Goal: Task Accomplishment & Management: Manage account settings

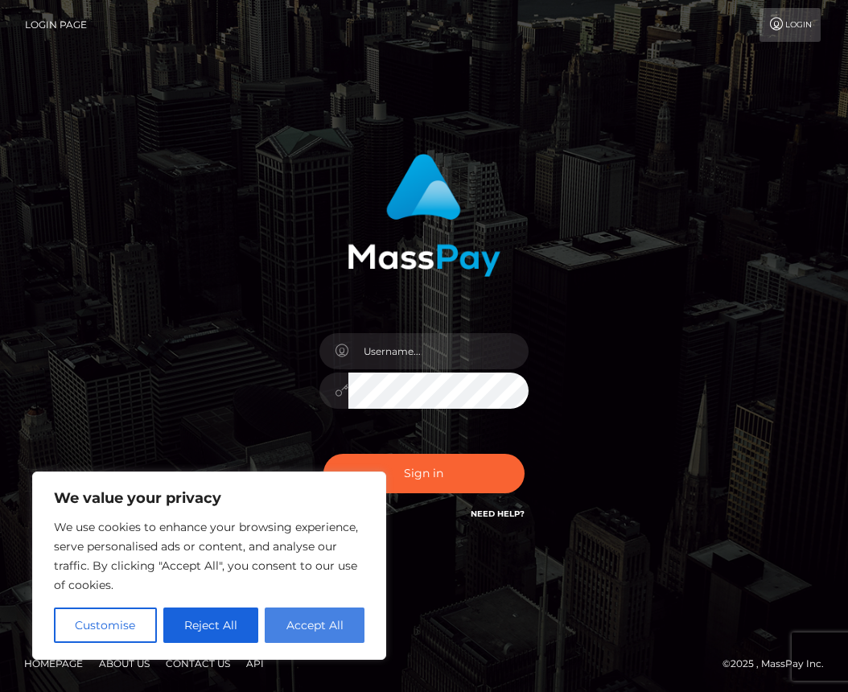
click at [302, 636] on button "Accept All" at bounding box center [315, 624] width 100 height 35
checkbox input "true"
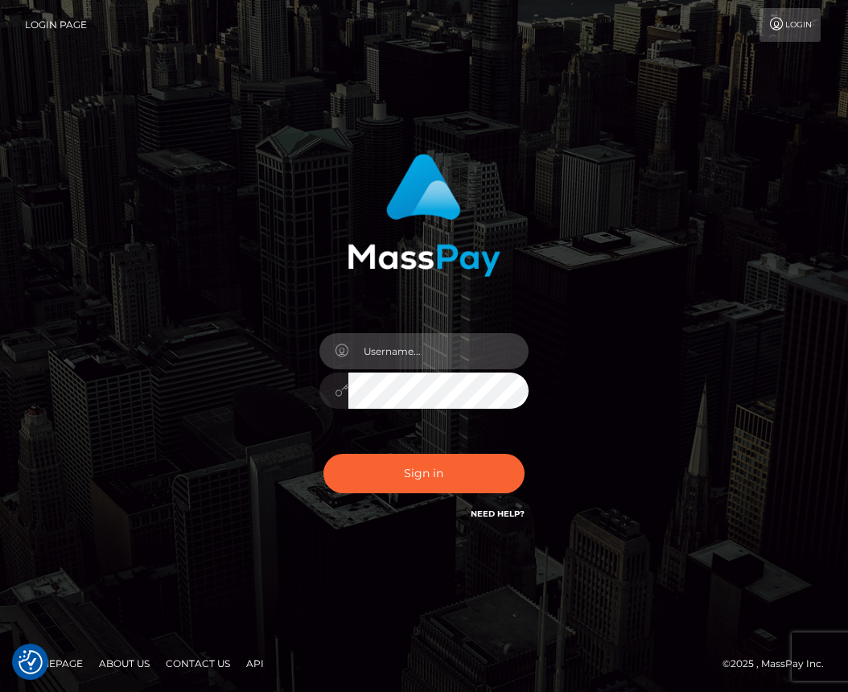
click at [380, 347] on input "text" at bounding box center [438, 351] width 180 height 36
type input "renatakurek87@gmail.com"
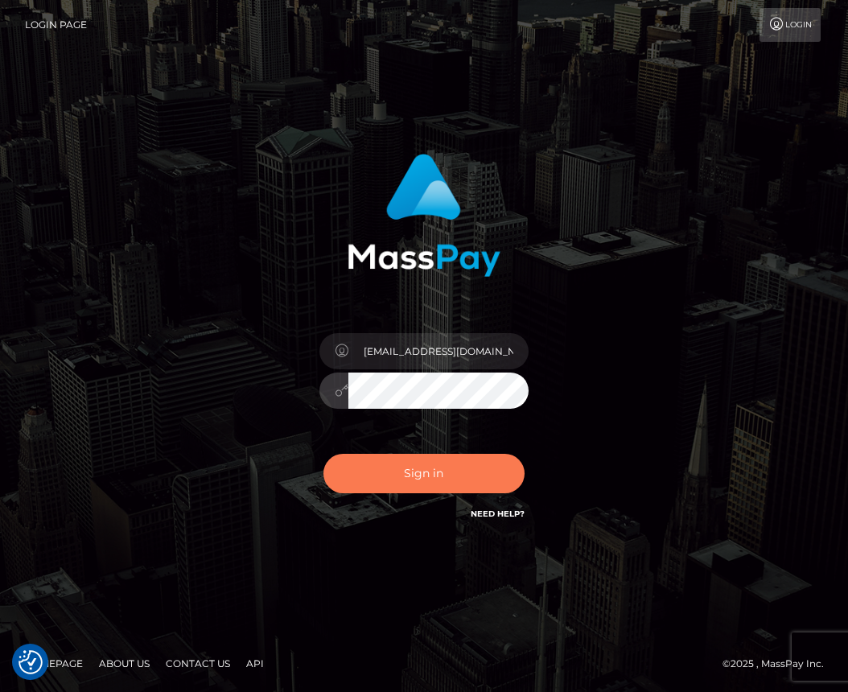
click at [386, 482] on button "Sign in" at bounding box center [423, 473] width 201 height 39
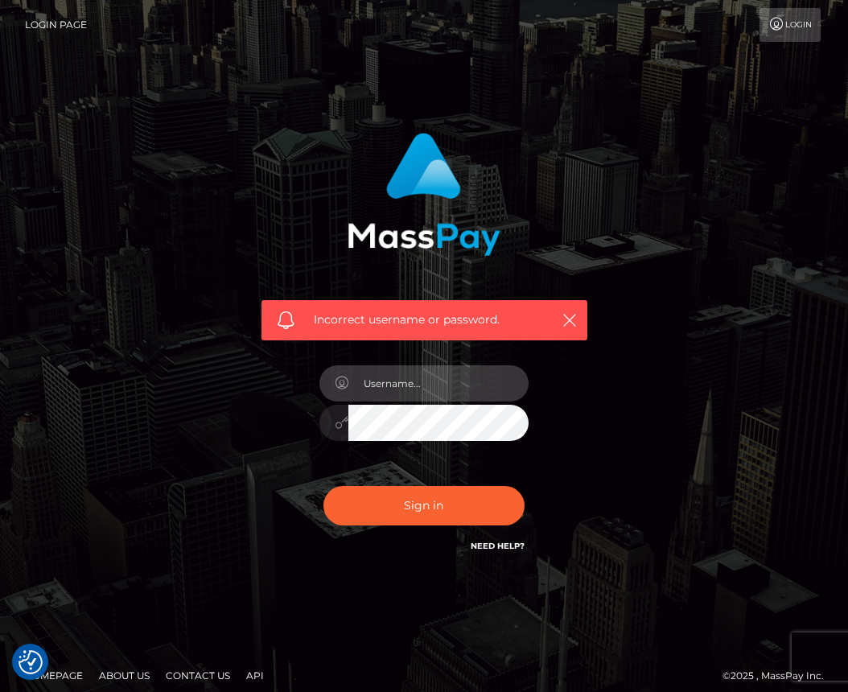
type input "[EMAIL_ADDRESS][DOMAIN_NAME]"
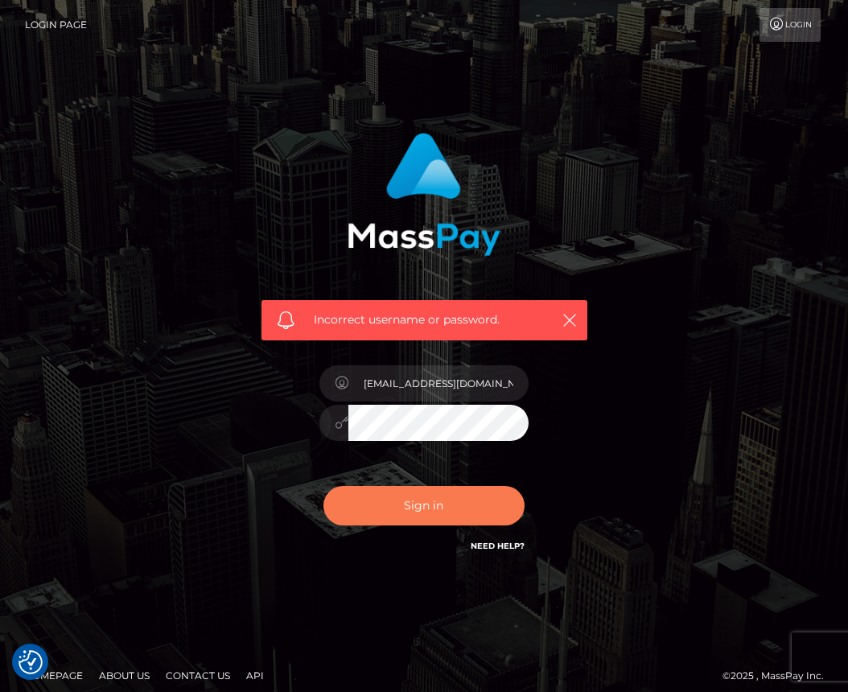
click at [404, 495] on button "Sign in" at bounding box center [423, 505] width 201 height 39
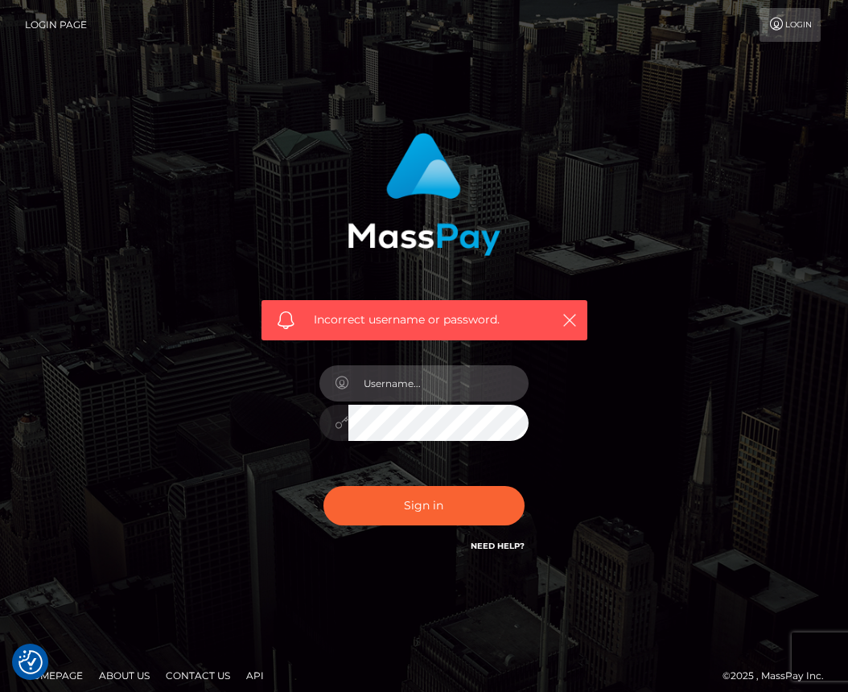
type input "[EMAIL_ADDRESS][DOMAIN_NAME]"
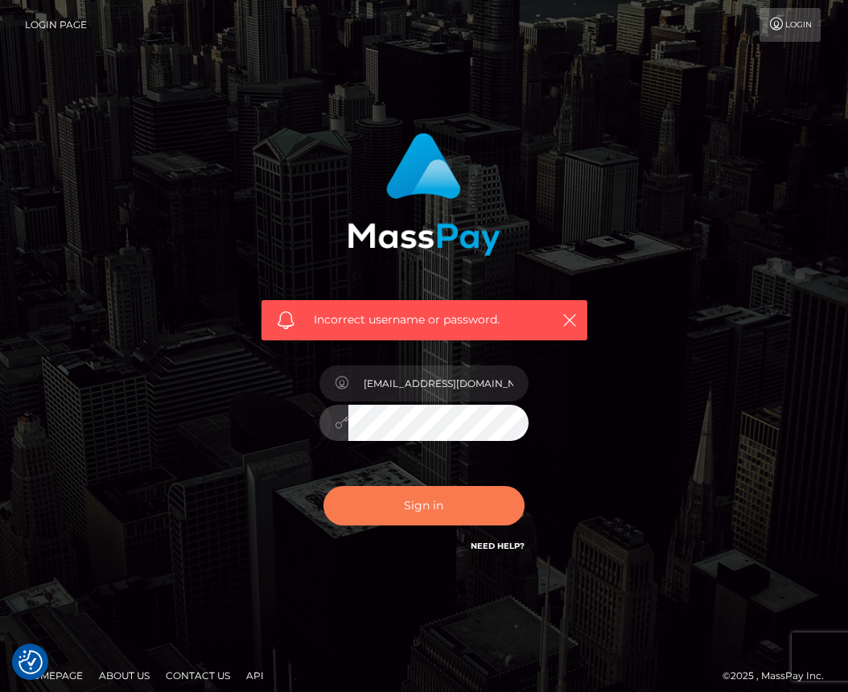
click at [434, 508] on button "Sign in" at bounding box center [423, 505] width 201 height 39
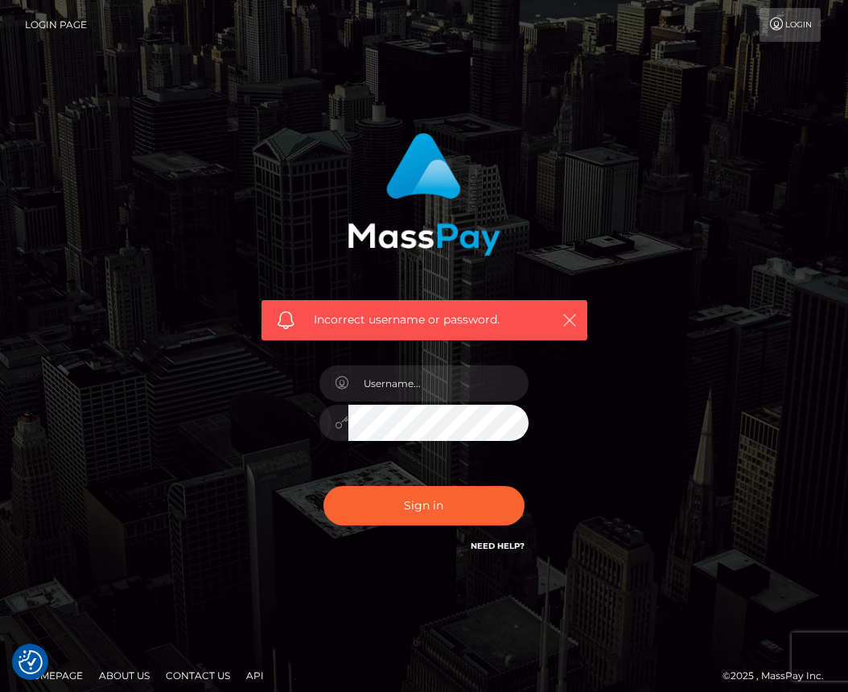
click at [573, 310] on button "button" at bounding box center [569, 320] width 20 height 20
click at [569, 318] on icon "button" at bounding box center [569, 320] width 16 height 16
type input "[EMAIL_ADDRESS][DOMAIN_NAME]"
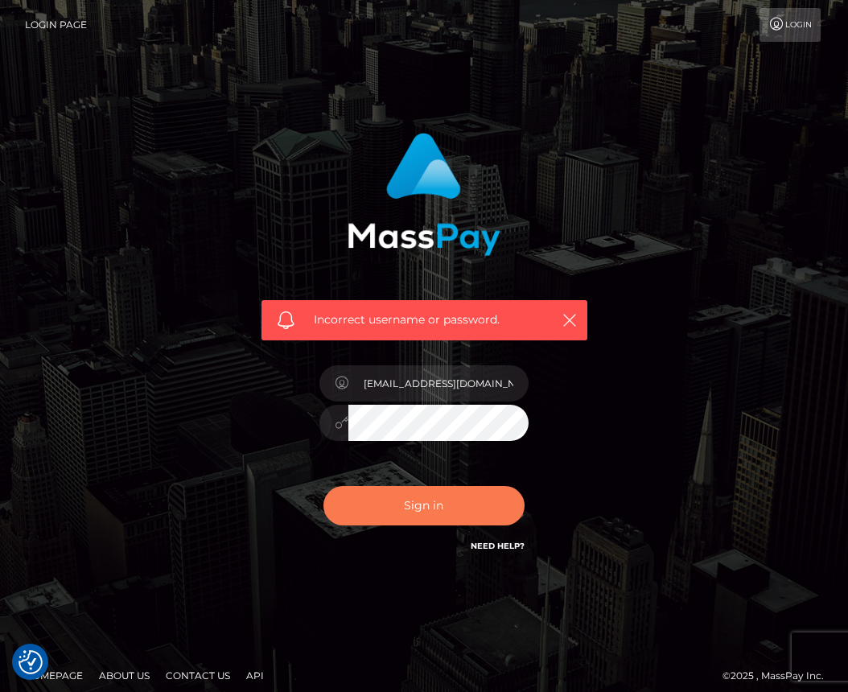
click at [404, 511] on button "Sign in" at bounding box center [423, 505] width 201 height 39
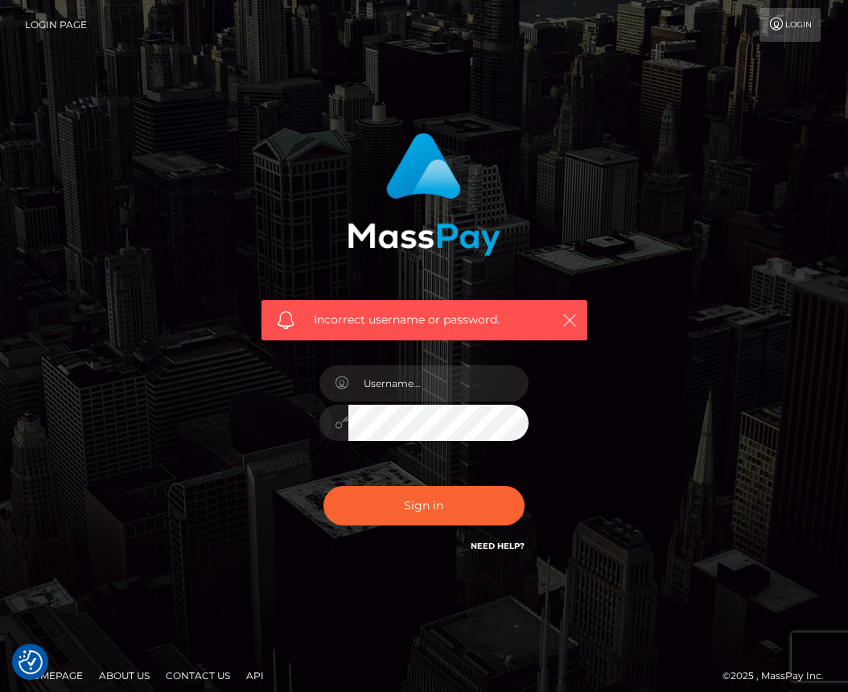
click at [571, 315] on icon "button" at bounding box center [569, 320] width 16 height 16
click at [762, 24] on link "Login" at bounding box center [789, 25] width 61 height 34
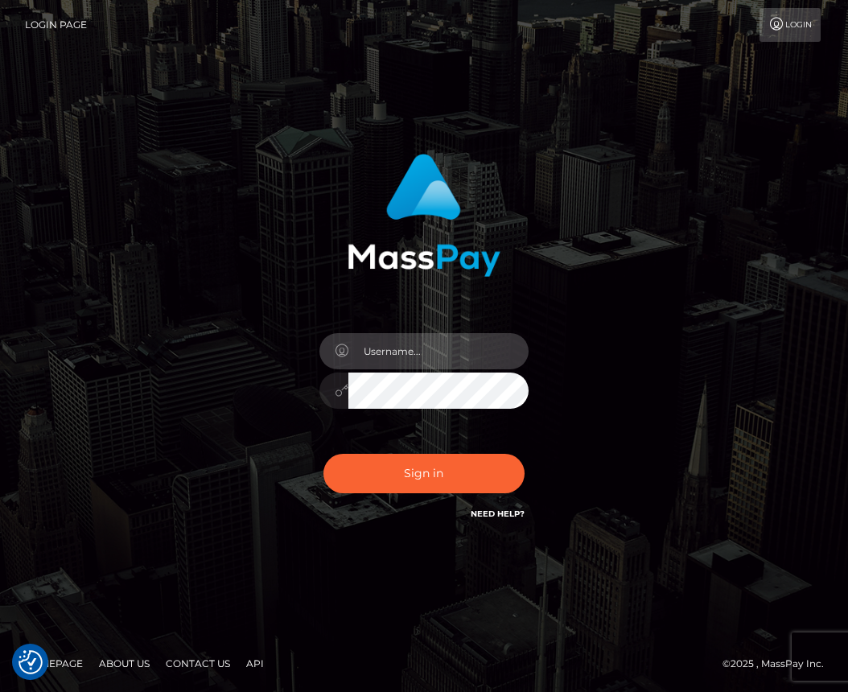
type input "[EMAIL_ADDRESS][DOMAIN_NAME]"
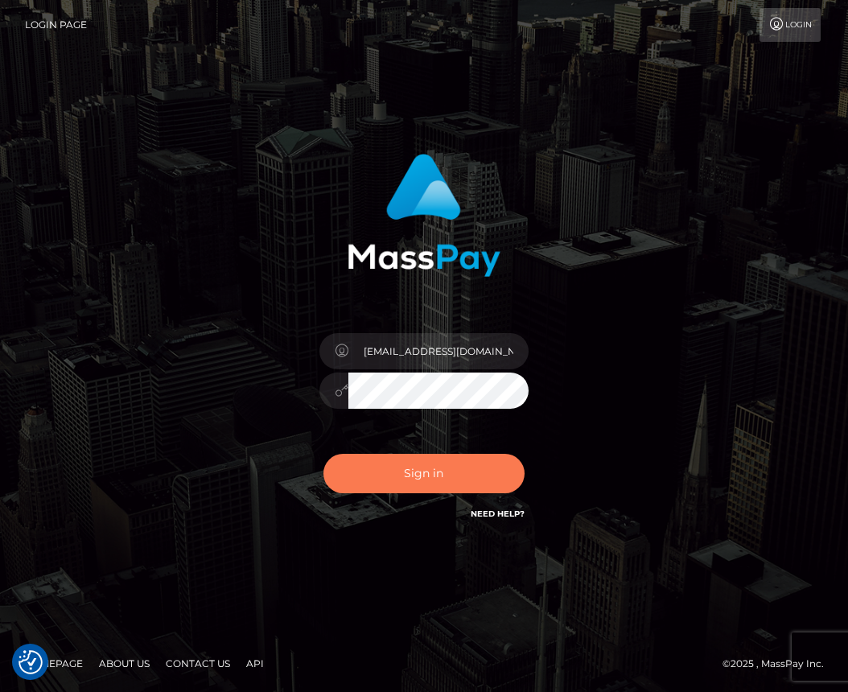
click at [409, 469] on button "Sign in" at bounding box center [423, 473] width 201 height 39
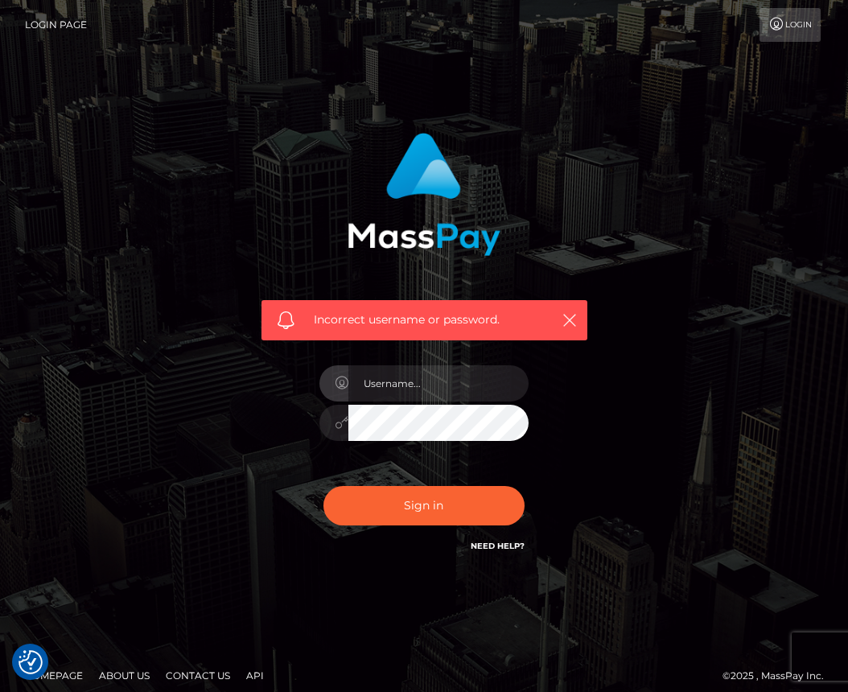
checkbox input "true"
click at [426, 329] on div "Incorrect username or password." at bounding box center [424, 320] width 326 height 40
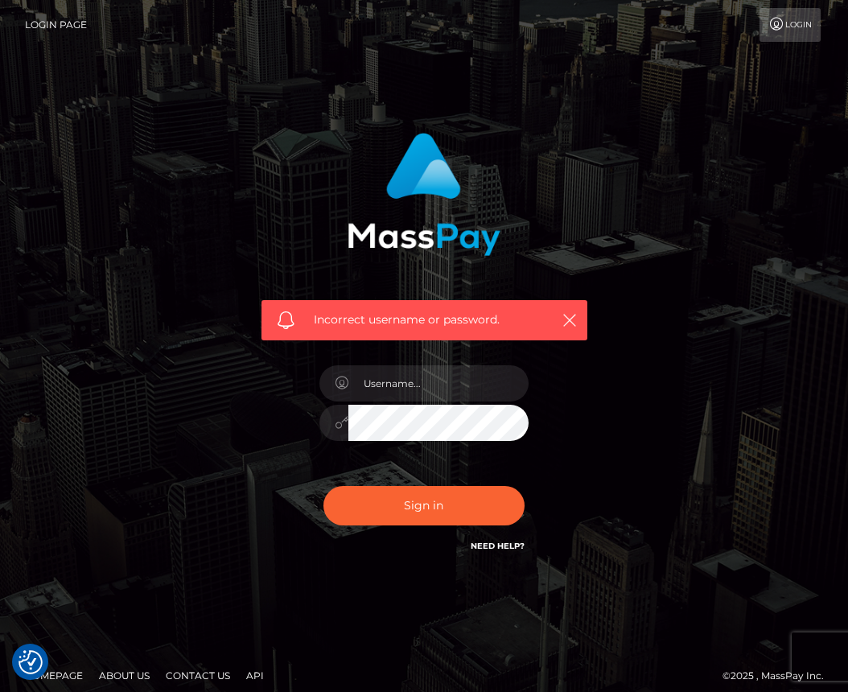
click at [429, 320] on span "Incorrect username or password." at bounding box center [428, 319] width 229 height 17
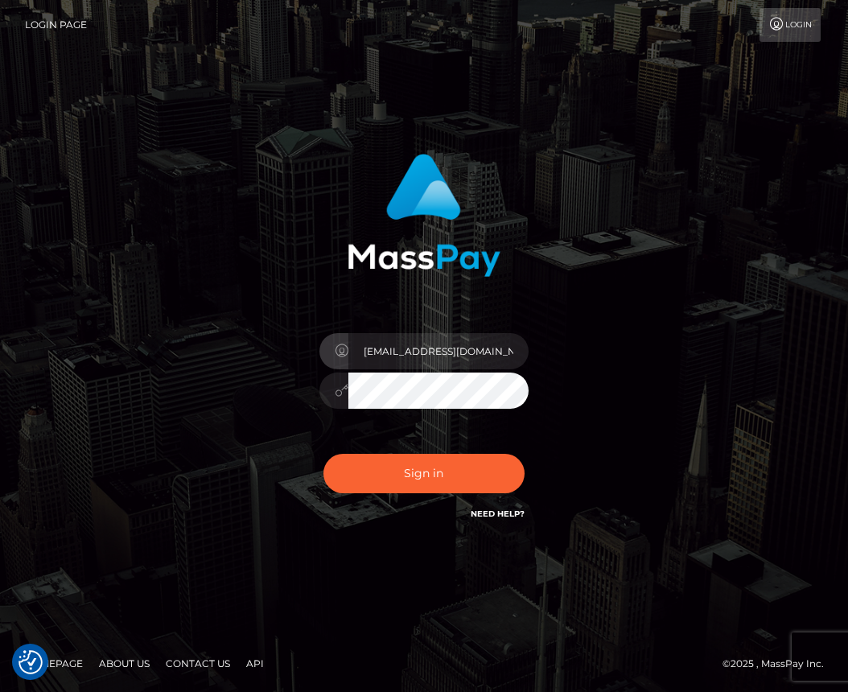
checkbox input "true"
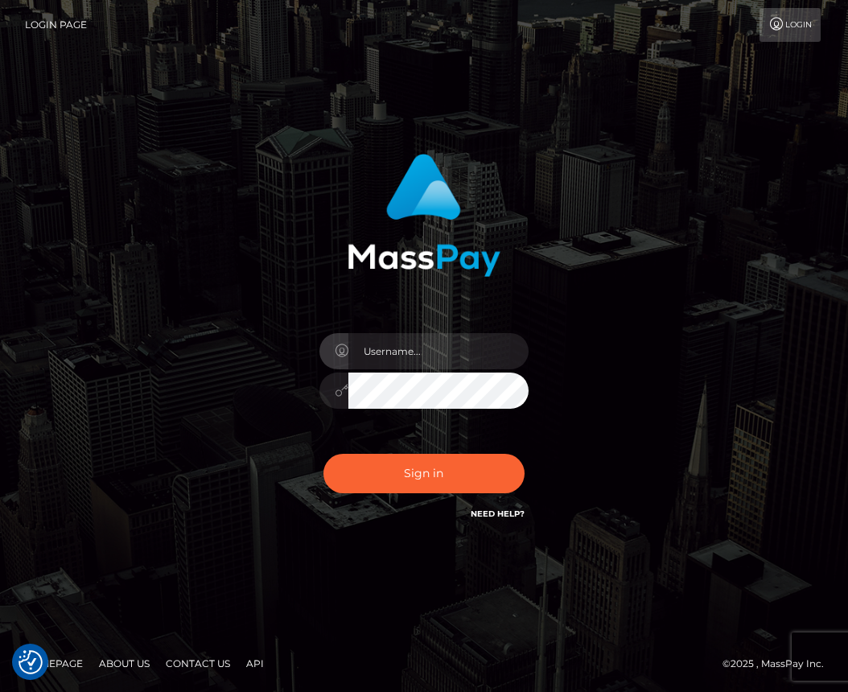
checkbox input "true"
type input "renatakurek87@gmail.com"
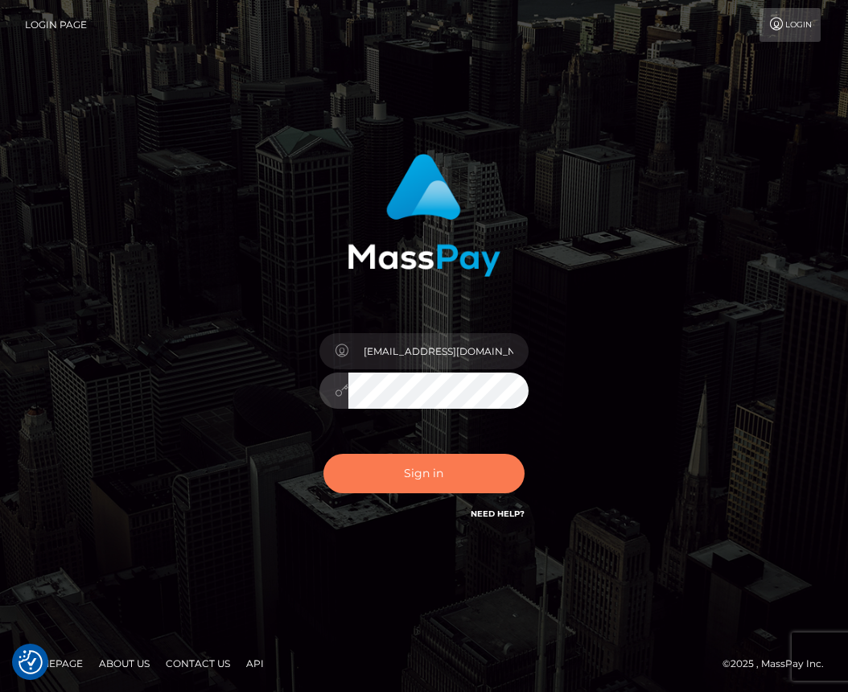
click at [417, 481] on button "Sign in" at bounding box center [423, 473] width 201 height 39
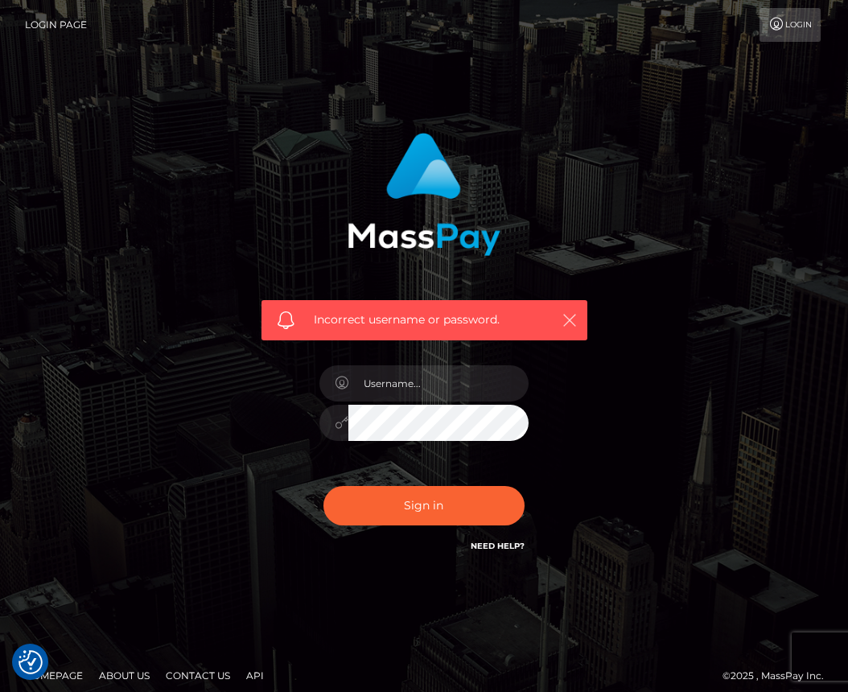
click at [569, 317] on icon "button" at bounding box center [569, 320] width 16 height 16
click at [577, 314] on icon "button" at bounding box center [569, 320] width 16 height 16
click at [569, 320] on icon "button" at bounding box center [569, 320] width 16 height 16
